Goal: Task Accomplishment & Management: Manage account settings

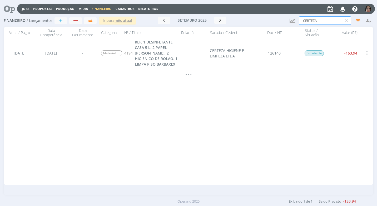
drag, startPoint x: 319, startPoint y: 20, endPoint x: 279, endPoint y: 14, distance: 40.0
click at [280, 15] on div "Financeiro / Lançamentos + Ir para mês atual [DATE] < 2025 > Janeiro Fevereiro …" at bounding box center [189, 21] width 370 height 12
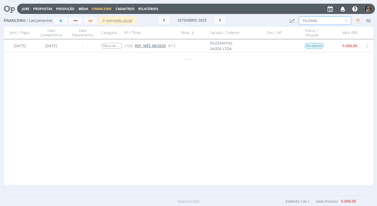
type input "FILOSAN"
click at [155, 47] on span "REF. MÊS 08/2025" at bounding box center [150, 45] width 31 height 5
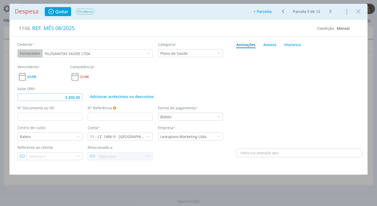
click at [81, 97] on input "5.000,00" at bounding box center [49, 97] width 65 height 7
type input "5.306,16"
click at [32, 116] on input "dialog" at bounding box center [49, 117] width 65 height 8
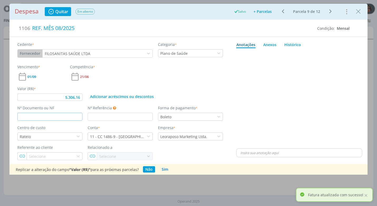
type input "5.306,16"
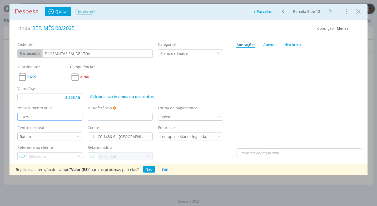
type input "14794"
type input "5.306,16"
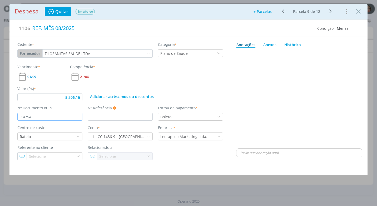
type input "14794"
click at [223, 99] on div "Adicionar acréscimos ou descontos" at bounding box center [155, 93] width 141 height 15
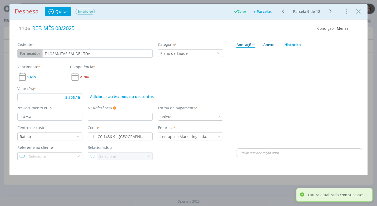
drag, startPoint x: 275, startPoint y: 43, endPoint x: 272, endPoint y: 45, distance: 3.4
click at [275, 43] on div "Anexos 0" at bounding box center [270, 45] width 13 height 6
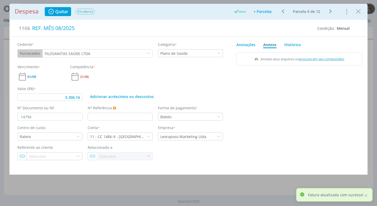
type input "5.306,16"
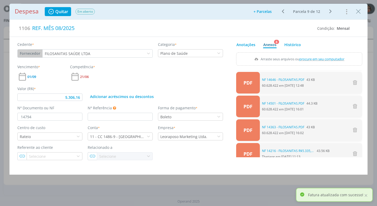
click at [333, 59] on span "procure em seu computador" at bounding box center [322, 59] width 45 height 5
click at [333, 54] on input "Arraste seus arquivos ou procure em seu computador" at bounding box center [299, 53] width 126 height 2
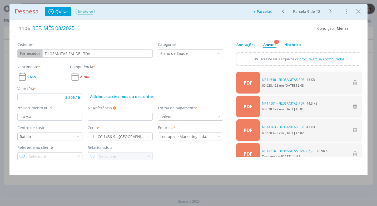
type input "C:\fakepath\NF 14794 - FILOSANITAS.PDF"
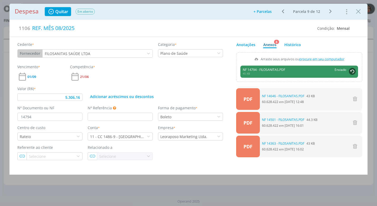
type input "5.306,16"
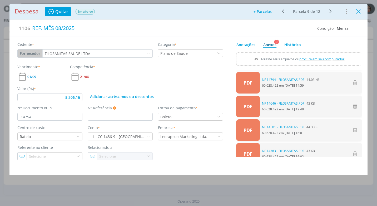
click at [360, 11] on icon "Close" at bounding box center [359, 12] width 8 height 8
